Goal: Find contact information: Find contact information

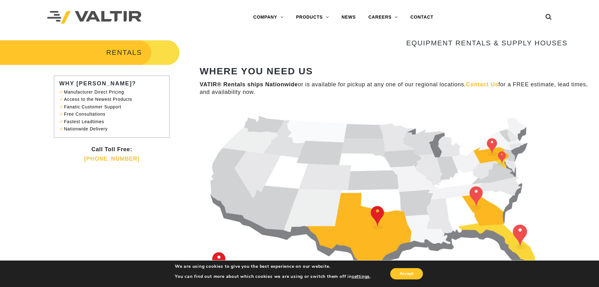
click at [378, 213] on img at bounding box center [384, 199] width 368 height 189
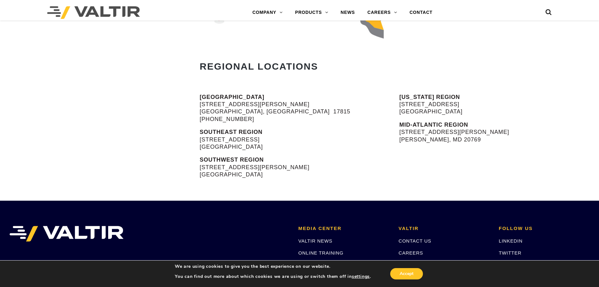
scroll to position [315, 0]
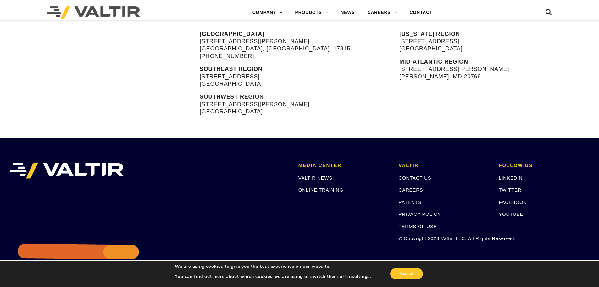
drag, startPoint x: 199, startPoint y: 96, endPoint x: 277, endPoint y: 119, distance: 81.2
click at [277, 119] on div "NORTH REGION 900 Patterson Drive Bloomsburg, PA 17815 (570) 380-2856 SOUTHEAST …" at bounding box center [299, 84] width 599 height 107
click at [101, 167] on img at bounding box center [66, 171] width 114 height 16
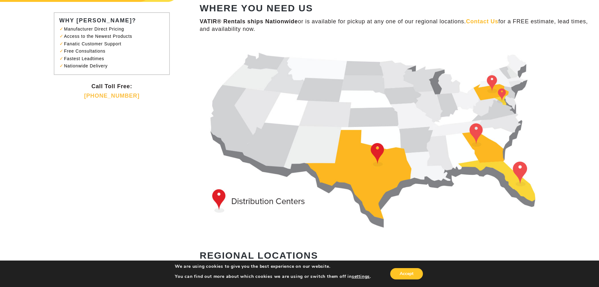
scroll to position [0, 0]
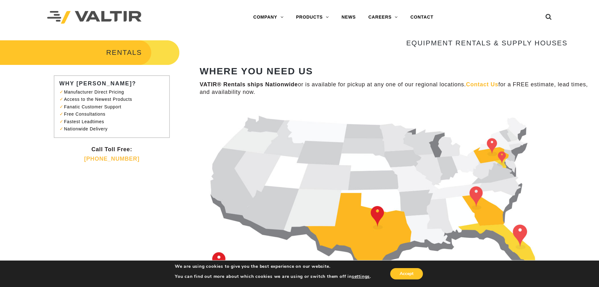
click at [96, 10] on div at bounding box center [118, 17] width 142 height 35
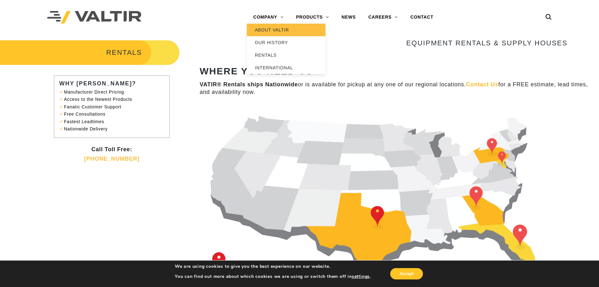
click at [265, 27] on link "ABOUT VALTIR" at bounding box center [286, 30] width 79 height 13
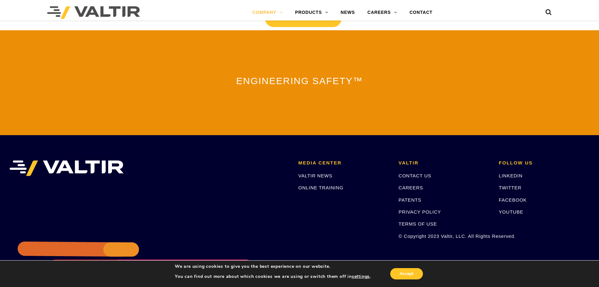
scroll to position [1384, 0]
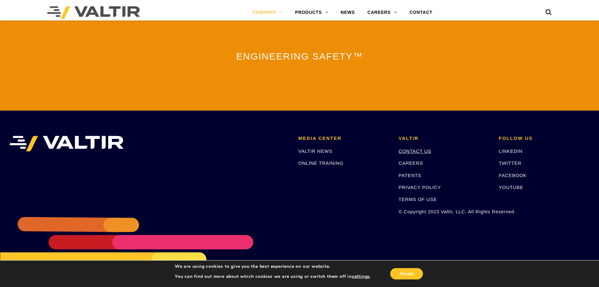
click at [410, 148] on link "CONTACT US" at bounding box center [415, 150] width 33 height 5
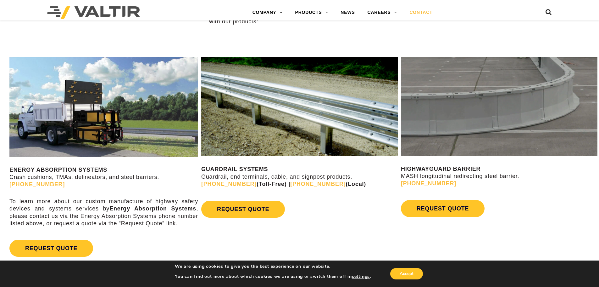
scroll to position [315, 0]
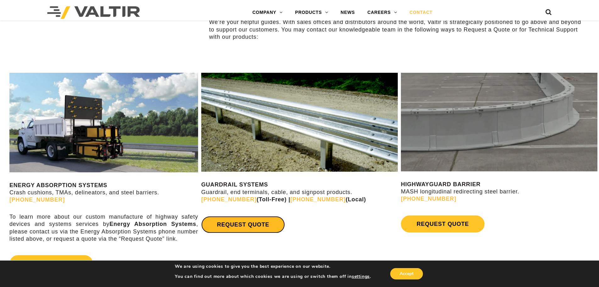
click at [242, 221] on link "REQUEST QUOTE" at bounding box center [243, 224] width 84 height 17
